Goal: Information Seeking & Learning: Learn about a topic

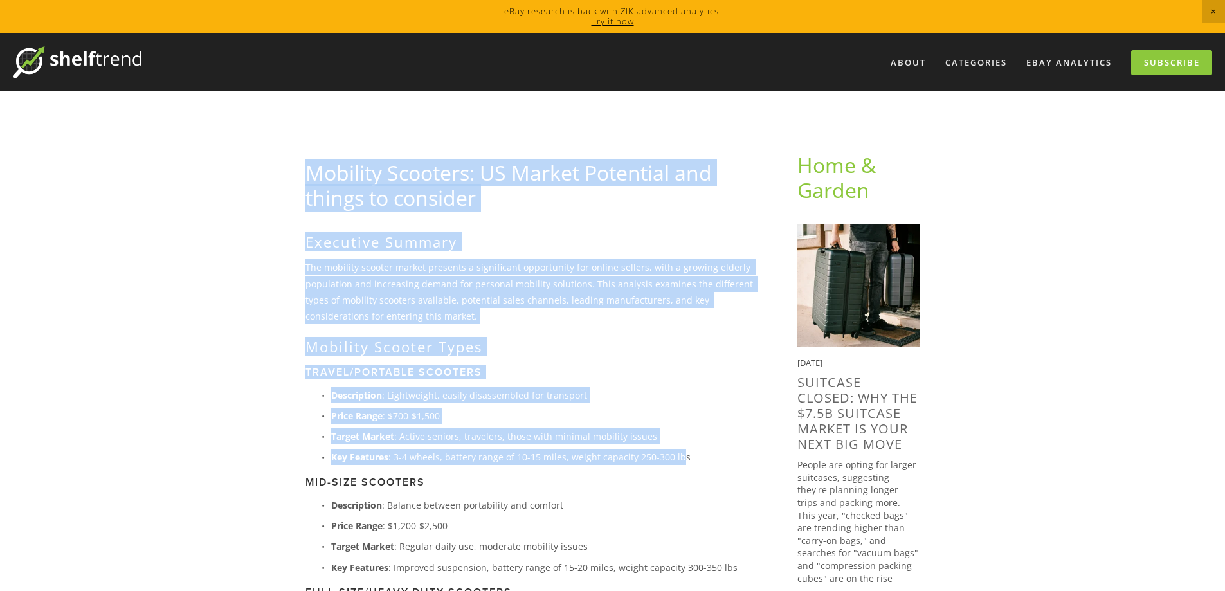
drag, startPoint x: 199, startPoint y: 141, endPoint x: 675, endPoint y: 455, distance: 570.5
click at [688, 352] on h2 "Mobility Scooter Types" at bounding box center [530, 346] width 451 height 17
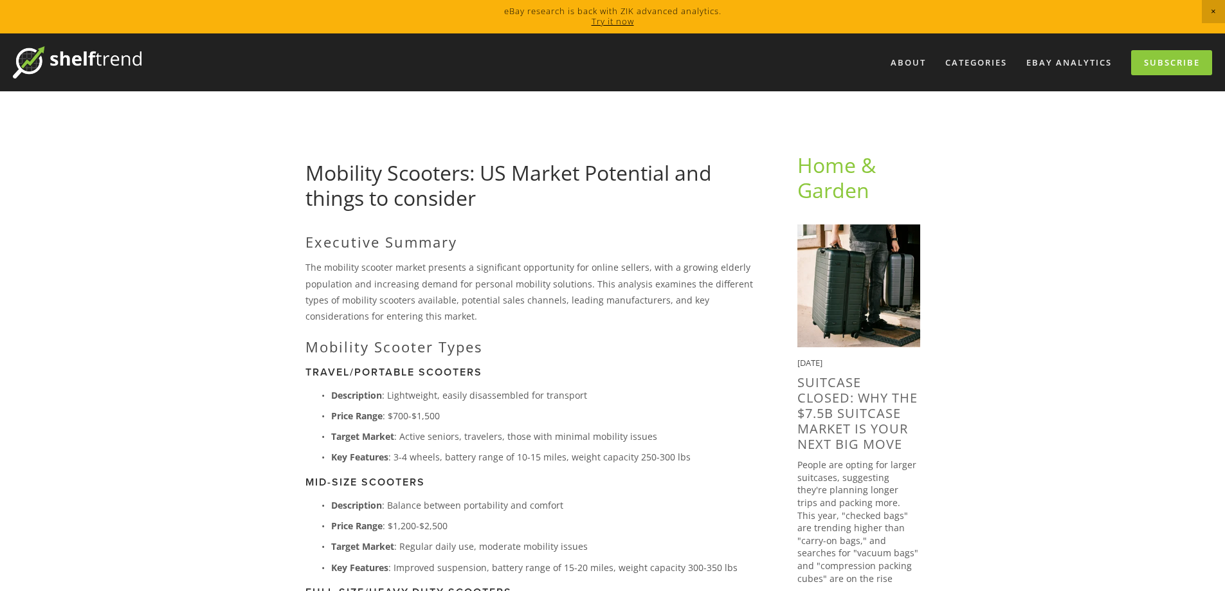
click at [688, 366] on h3 "Travel/Portable Scooters" at bounding box center [530, 372] width 451 height 12
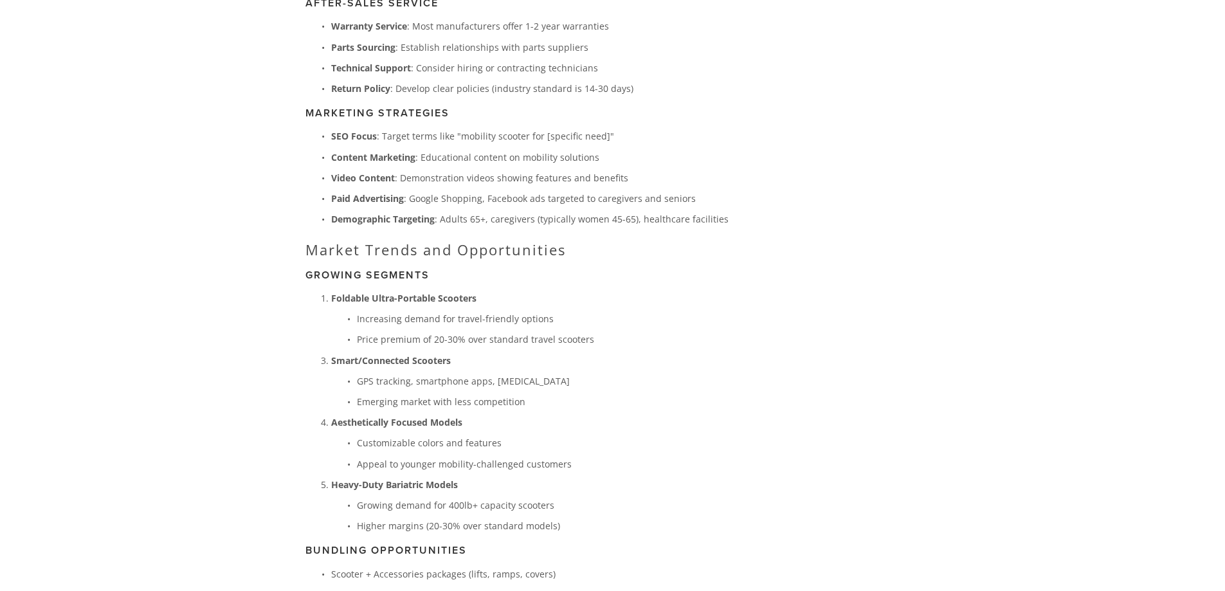
scroll to position [3546, 0]
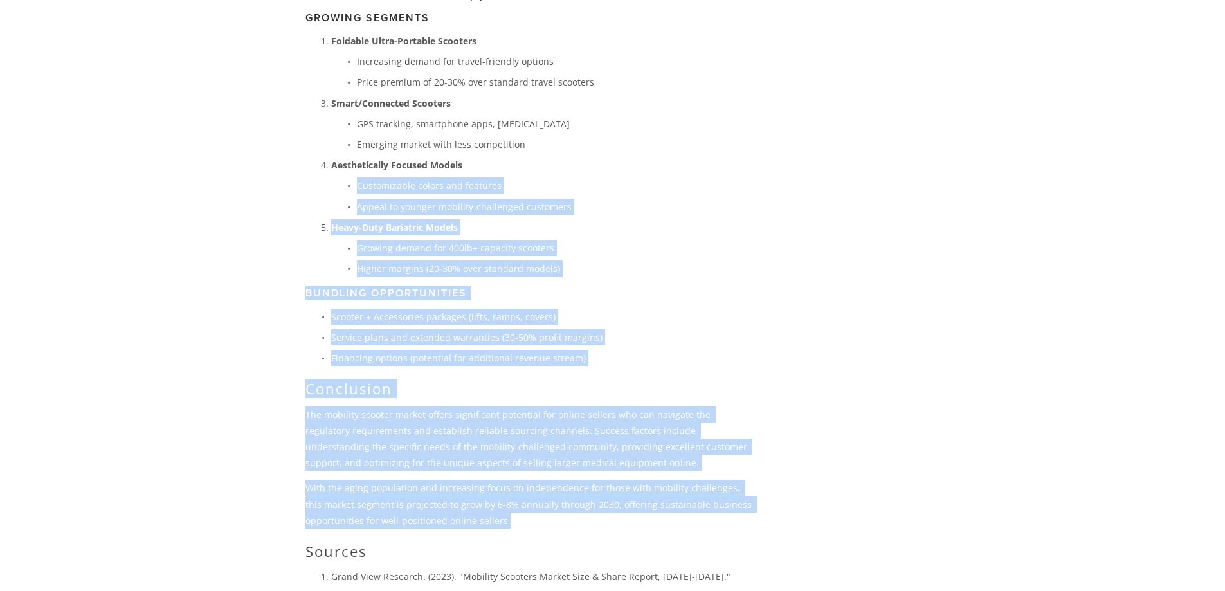
drag, startPoint x: 662, startPoint y: 527, endPoint x: 623, endPoint y: 170, distance: 358.5
click at [623, 170] on p "Aesthetically Focused Models" at bounding box center [543, 165] width 425 height 16
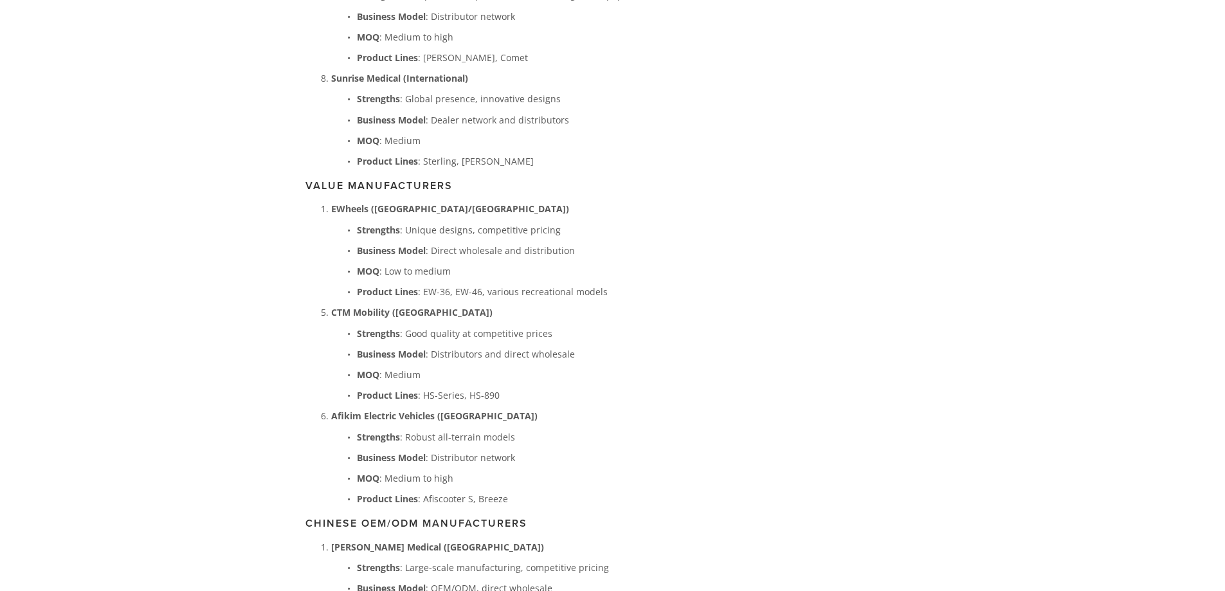
scroll to position [2085, 0]
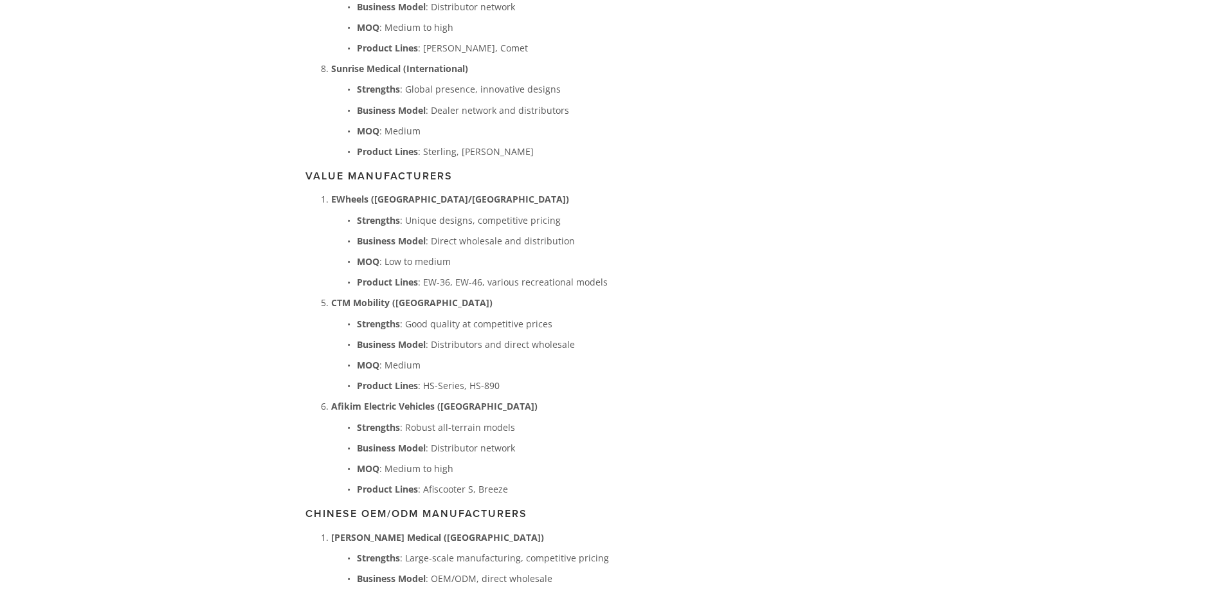
click at [674, 273] on ul "Strengths : Unique designs, competitive pricing Business Model : Direct wholesa…" at bounding box center [543, 251] width 425 height 78
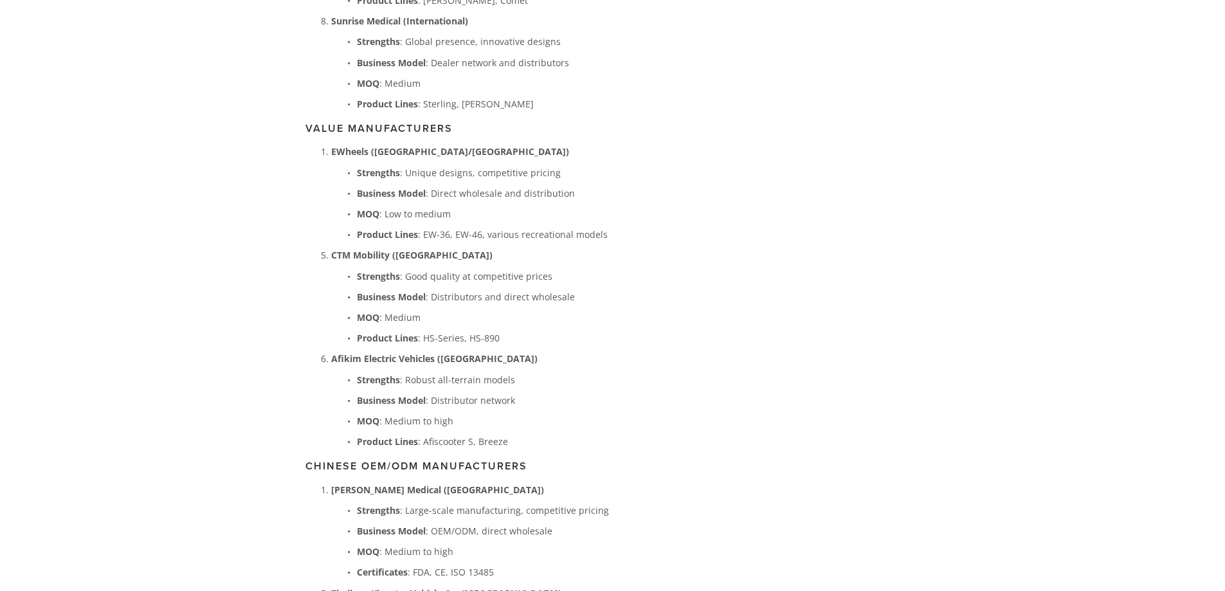
scroll to position [2214, 0]
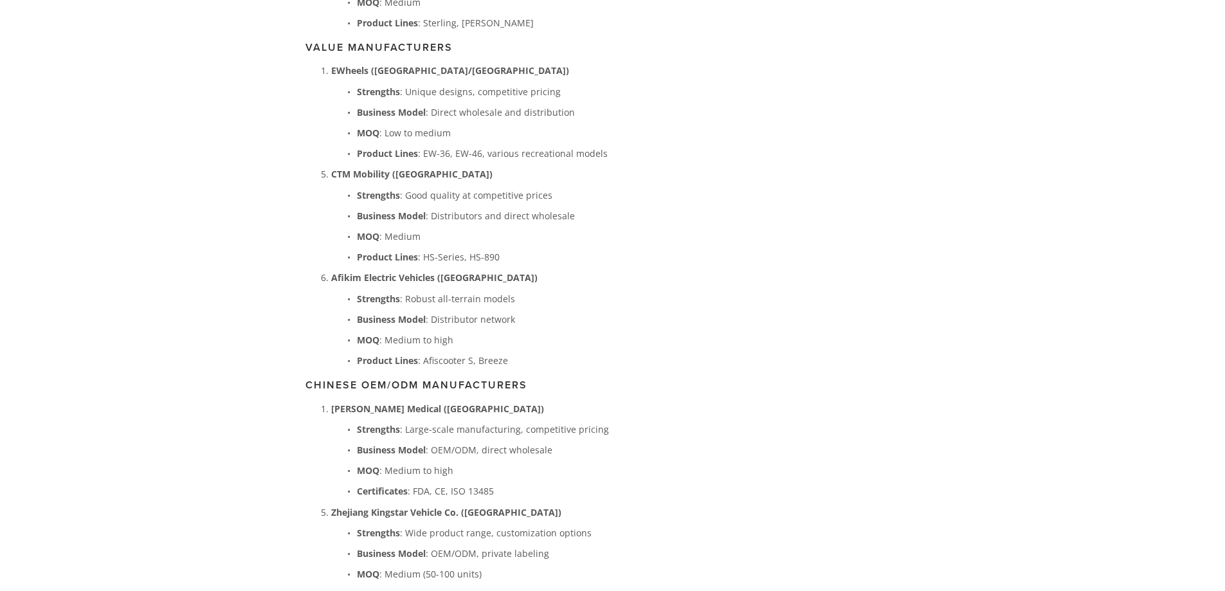
click at [700, 278] on html "eBay research is back with ZIK advanced analytics. Try it now About Categories …" at bounding box center [612, 248] width 1225 height 4925
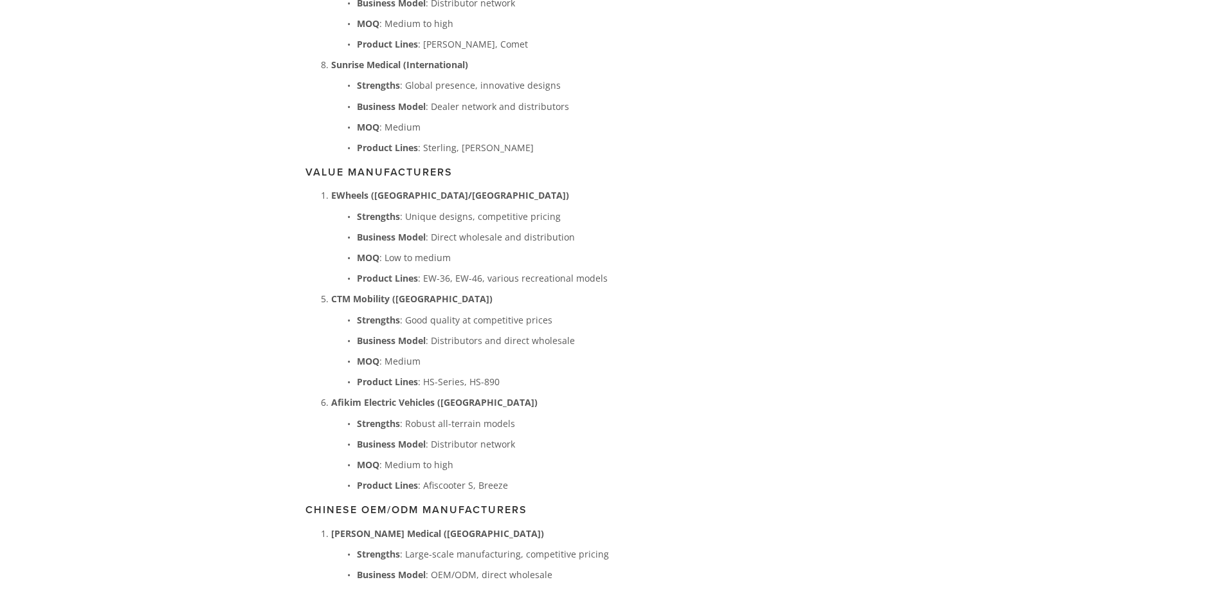
scroll to position [2085, 0]
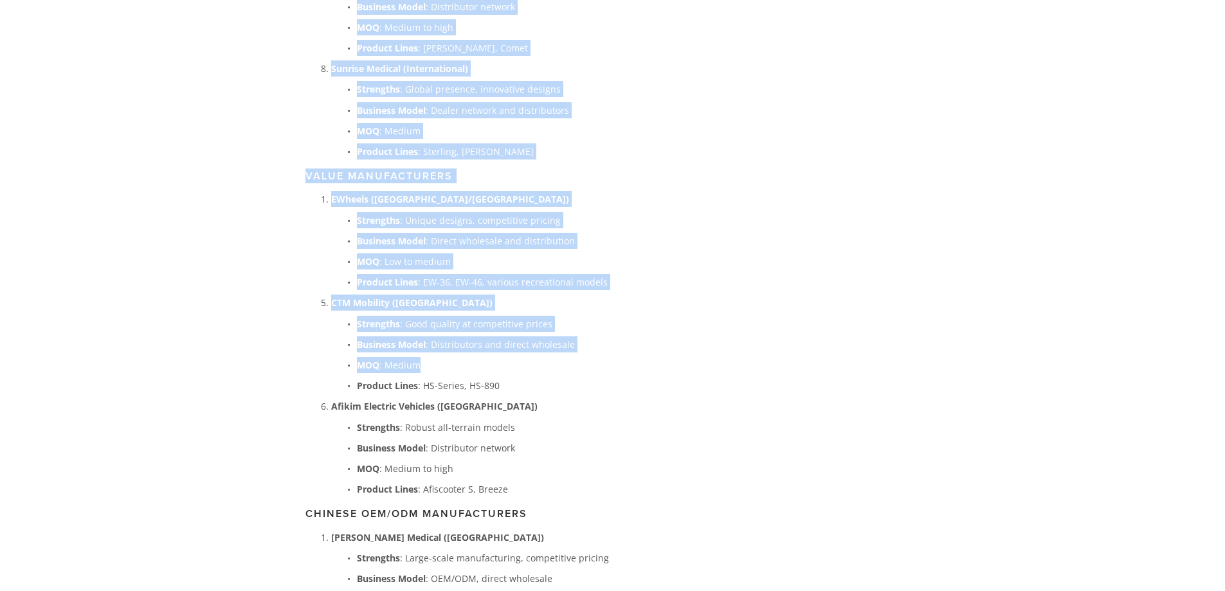
drag, startPoint x: 271, startPoint y: 192, endPoint x: 610, endPoint y: 356, distance: 376.8
click at [610, 356] on html "eBay research is back with ZIK advanced analytics. Try it now About Categories …" at bounding box center [612, 377] width 1225 height 4925
click at [610, 357] on p "MOQ : Medium" at bounding box center [556, 365] width 399 height 16
